Goal: Information Seeking & Learning: Learn about a topic

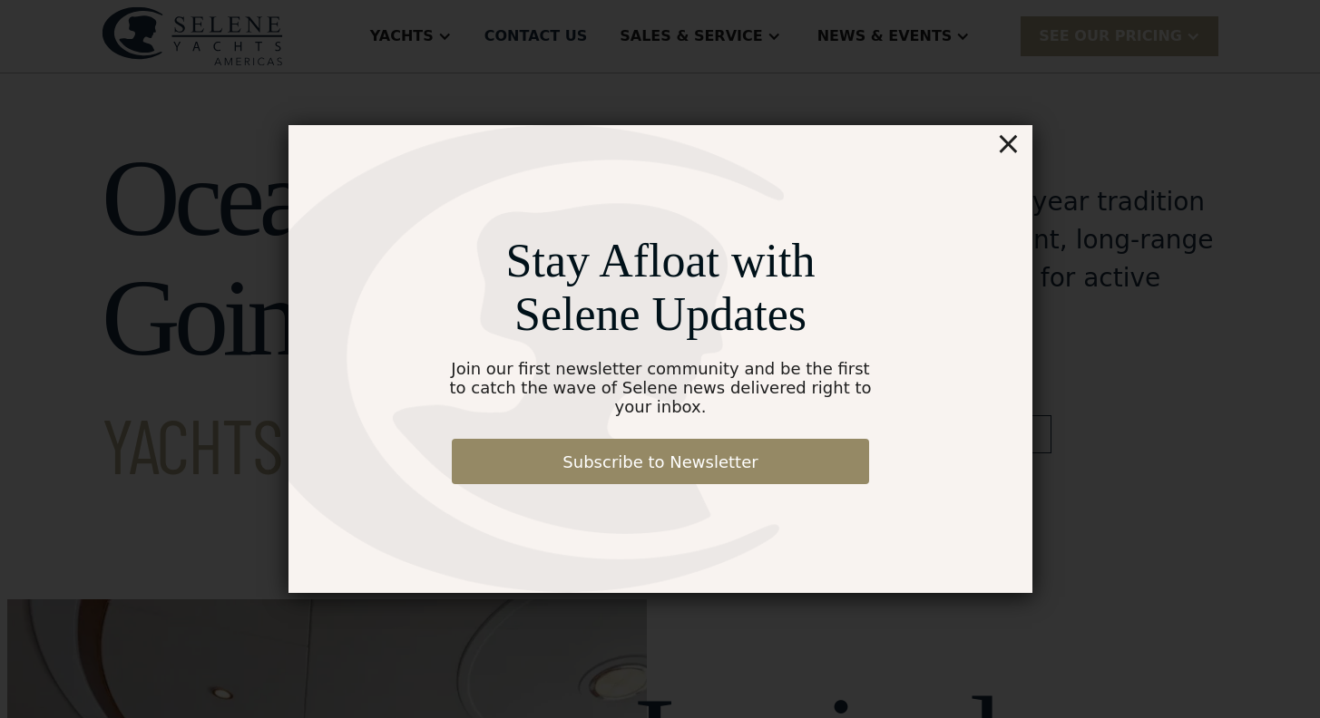
click at [1016, 161] on div "×" at bounding box center [1007, 143] width 26 height 36
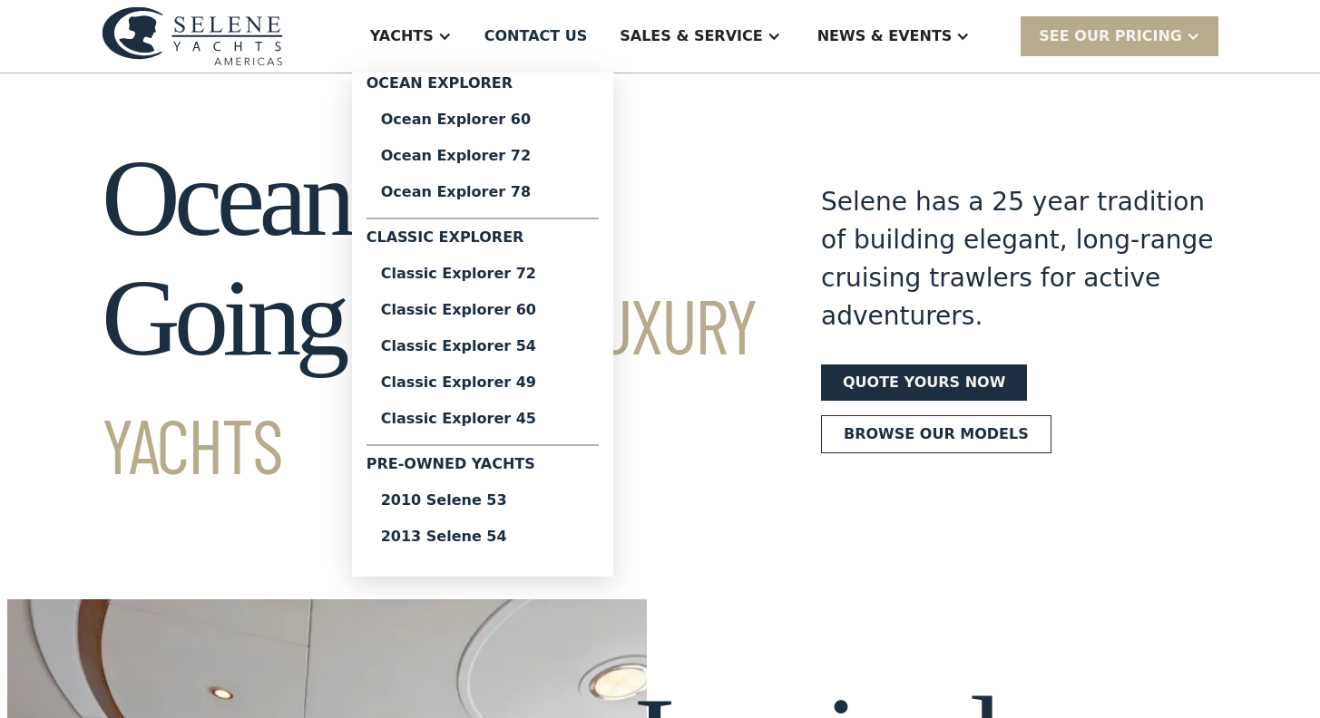
click at [452, 38] on div at bounding box center [444, 36] width 15 height 15
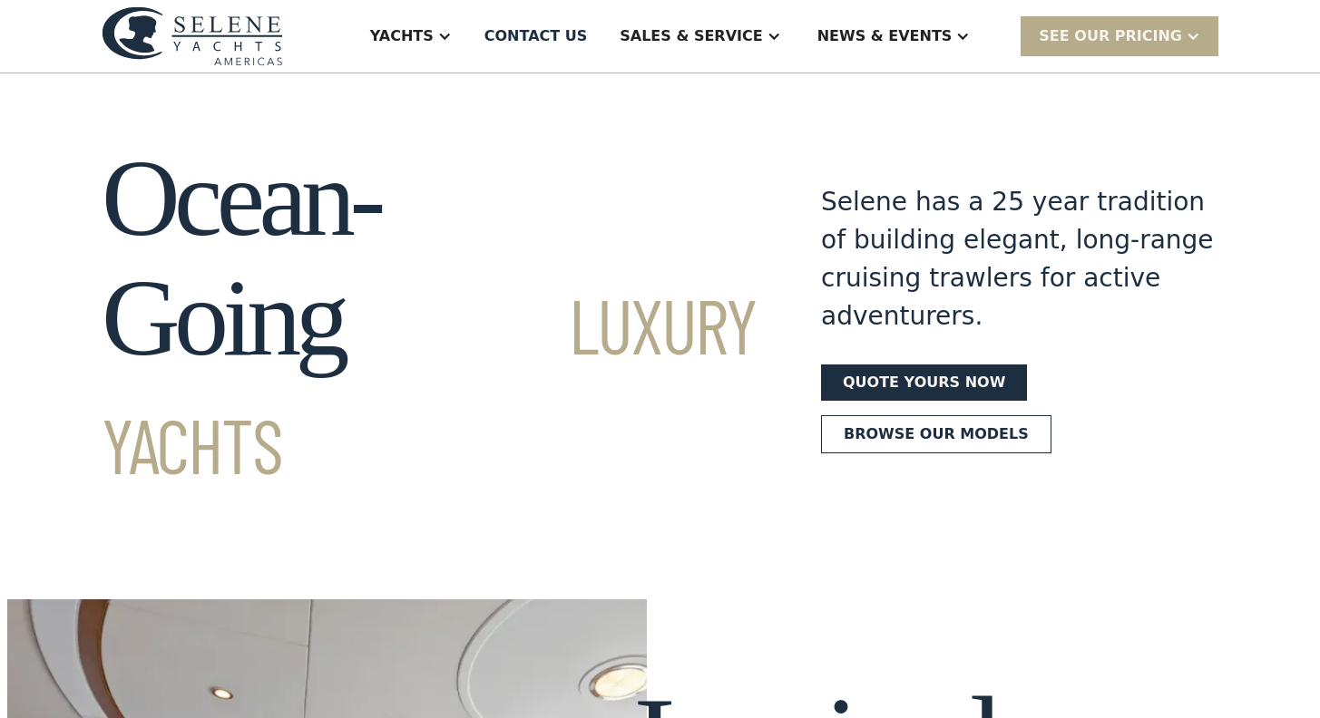
click at [452, 38] on div at bounding box center [444, 36] width 15 height 15
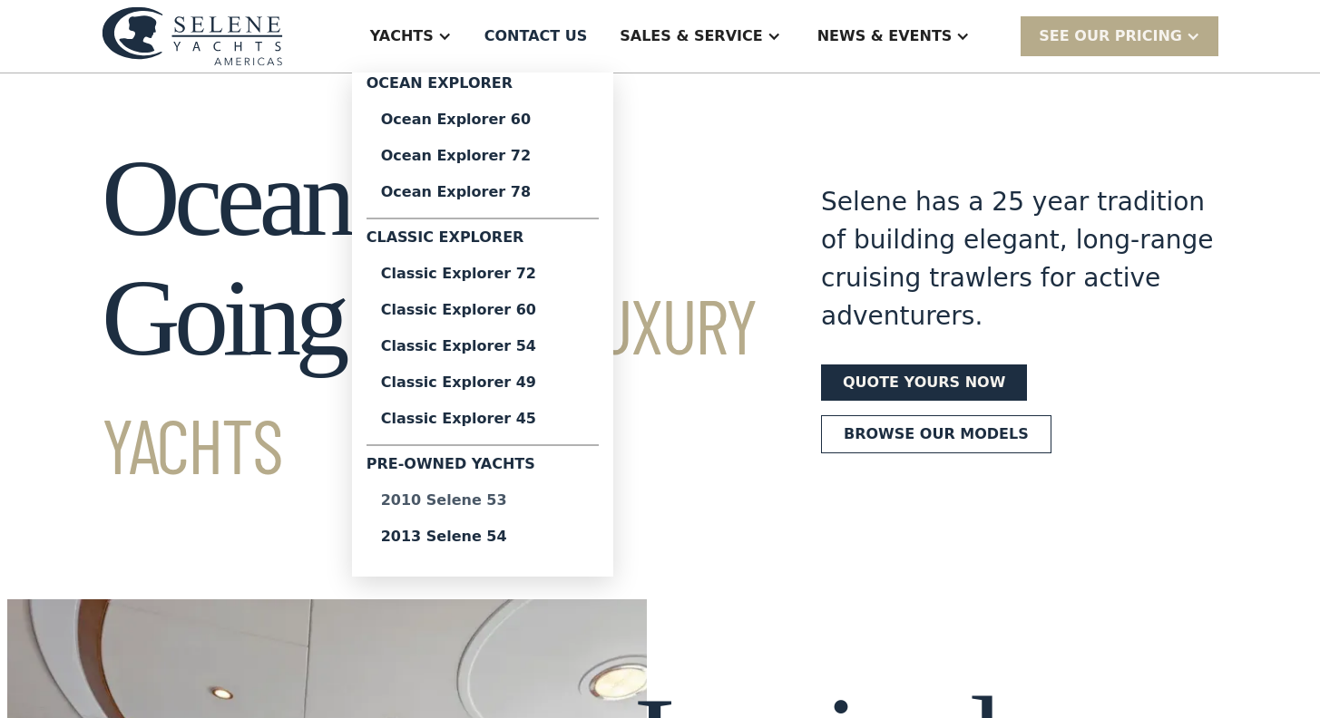
click at [556, 508] on div "2010 Selene 53" at bounding box center [482, 500] width 203 height 15
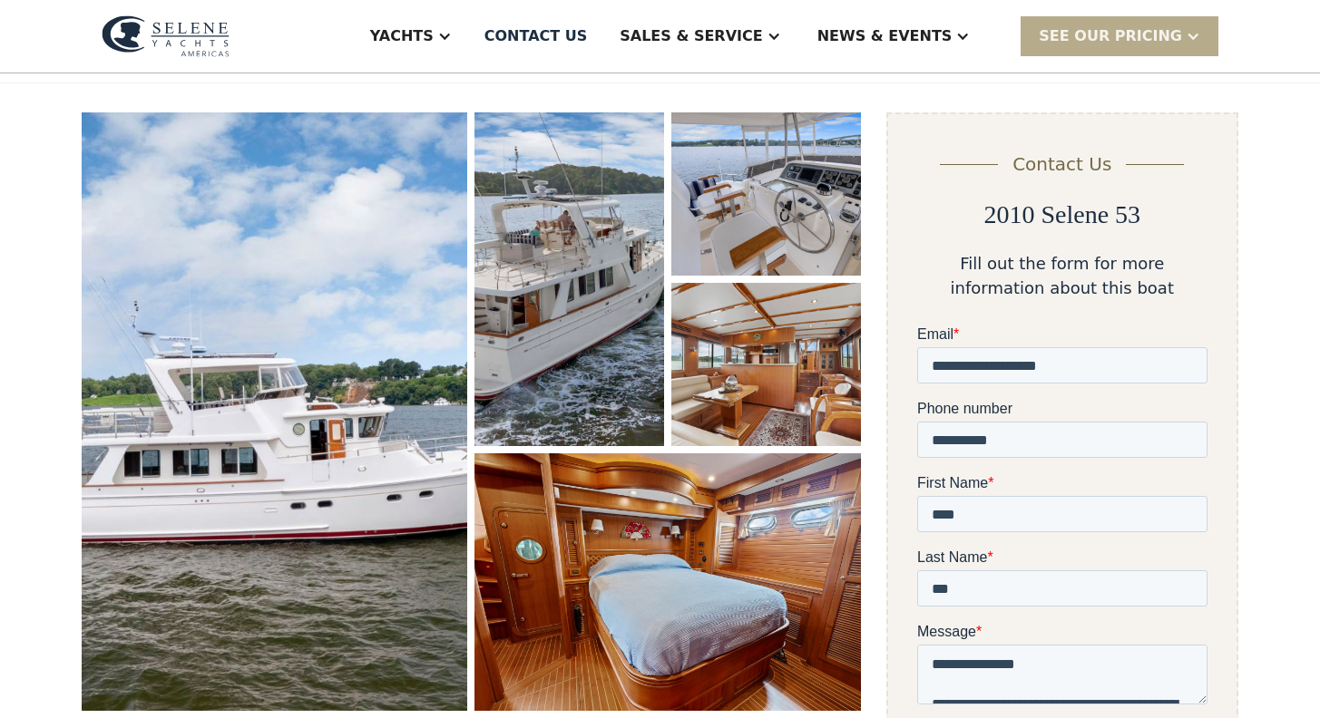
scroll to position [220, 0]
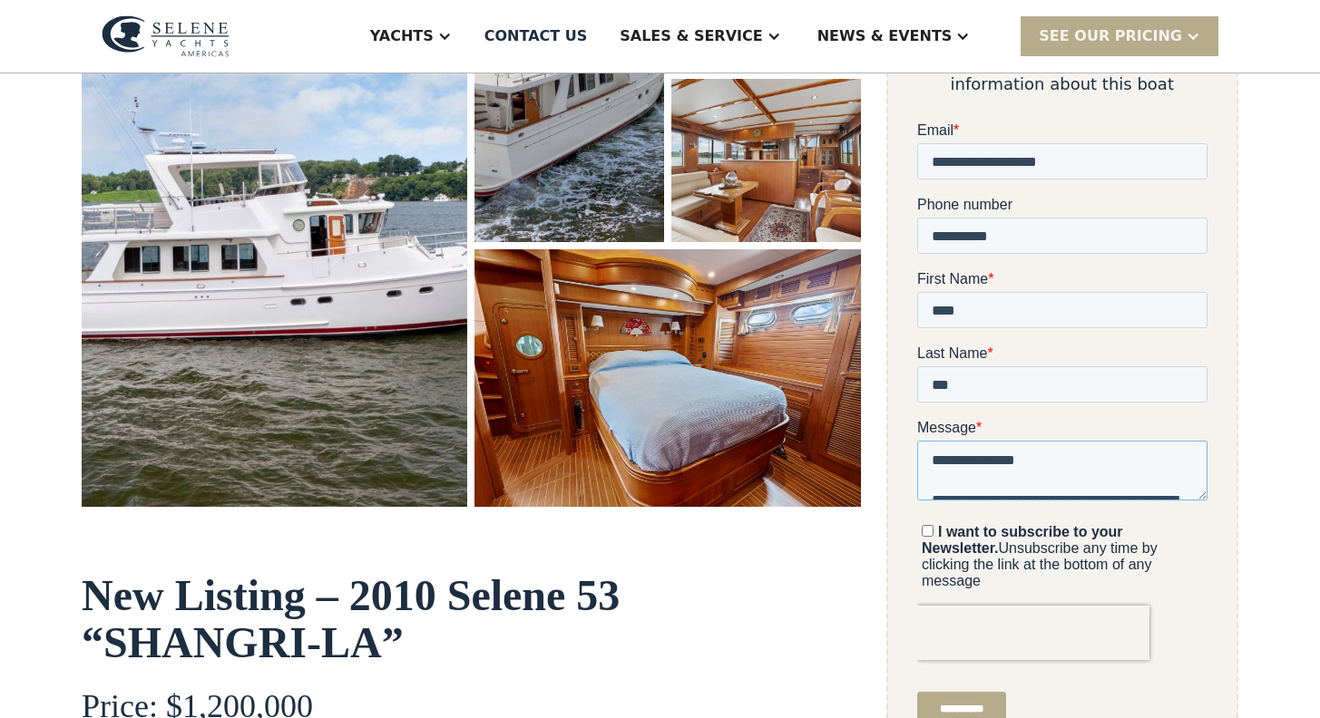
drag, startPoint x: 930, startPoint y: 463, endPoint x: 1067, endPoint y: 455, distance: 137.1
click at [1067, 455] on textarea "**********" at bounding box center [1061, 471] width 290 height 60
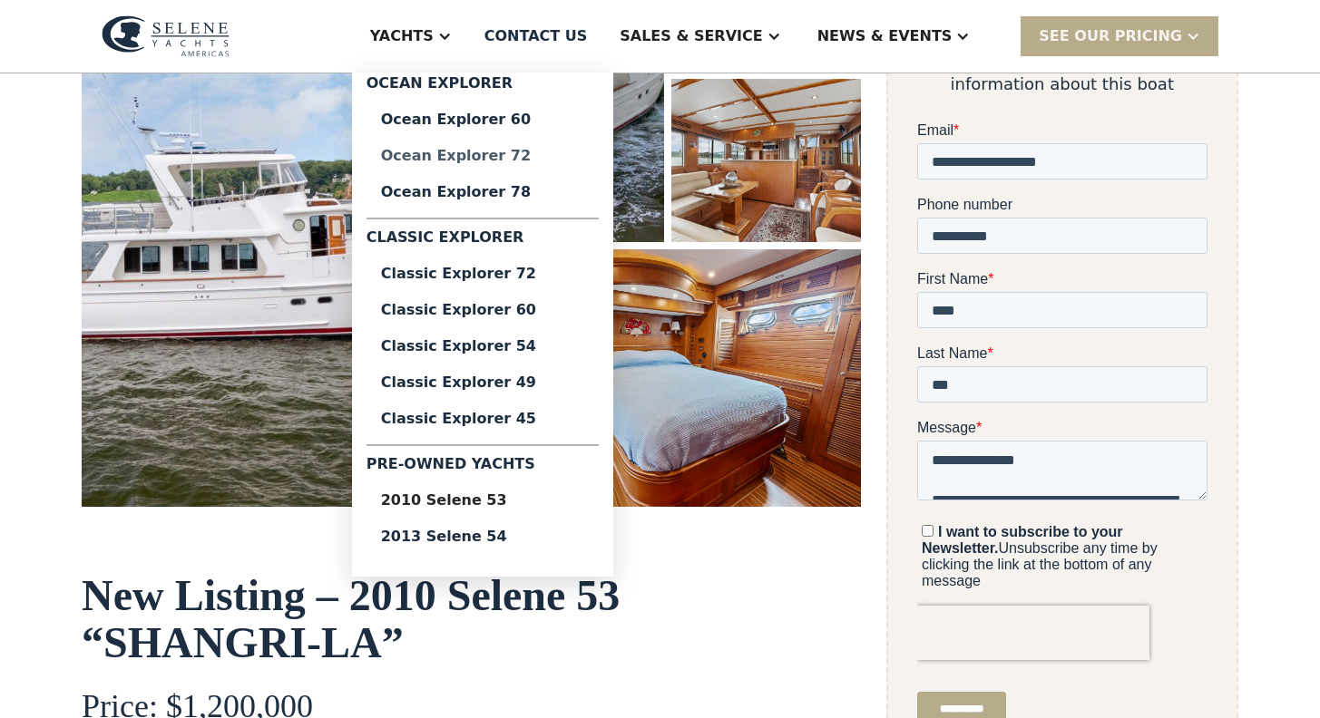
click at [534, 150] on div "Ocean Explorer 72" at bounding box center [482, 156] width 203 height 15
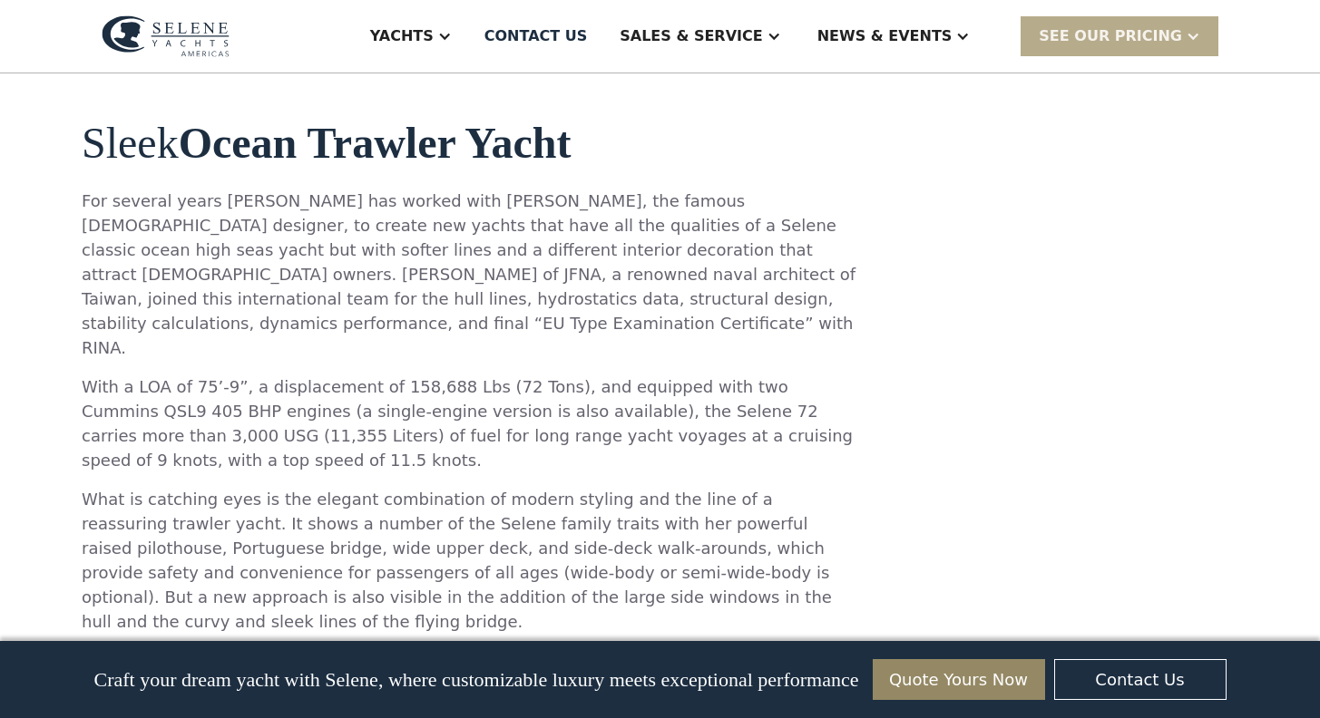
scroll to position [837, 0]
